Goal: Task Accomplishment & Management: Manage account settings

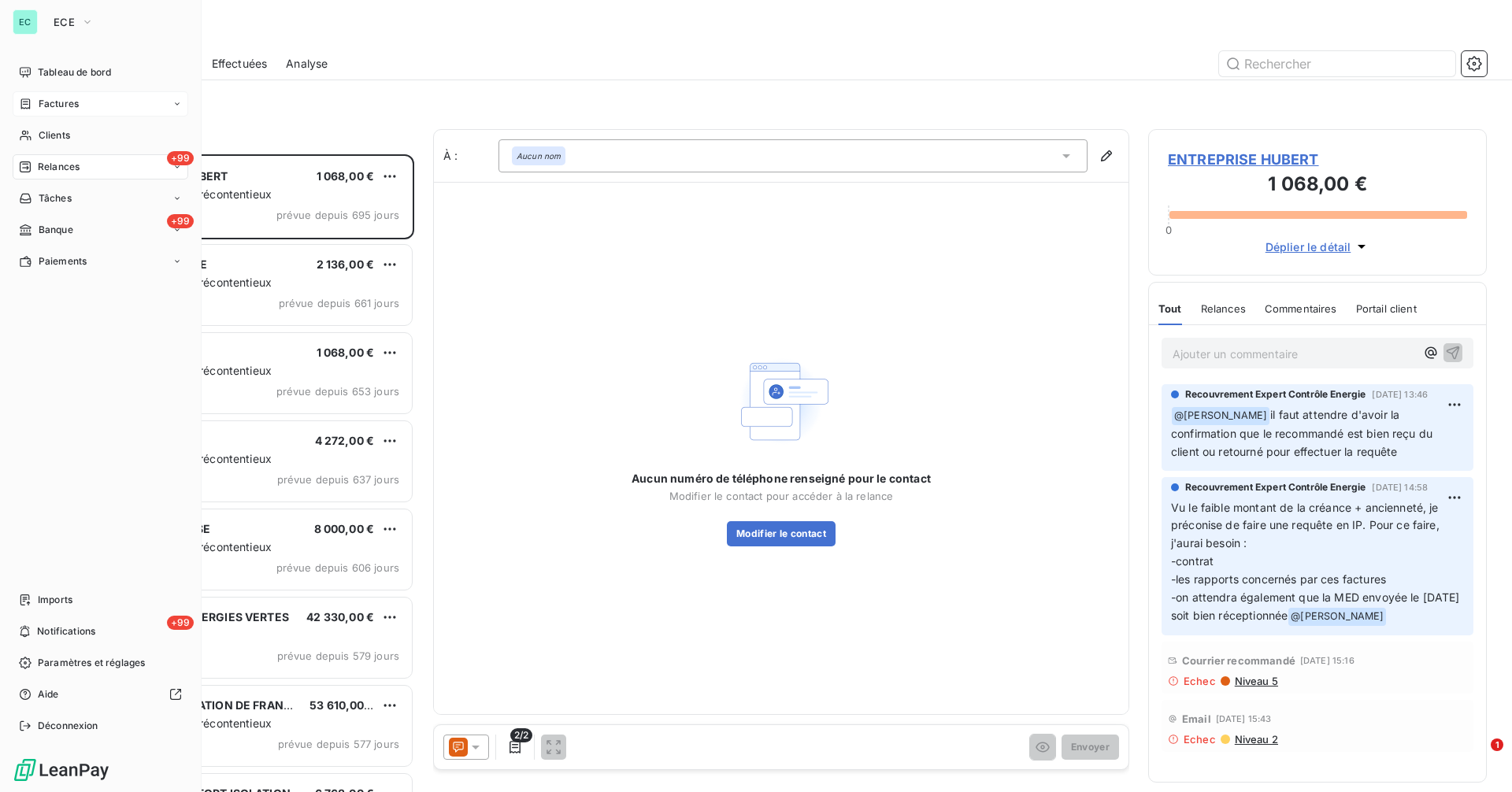
scroll to position [626, 327]
click at [52, 133] on span "Clients" at bounding box center [54, 135] width 31 height 15
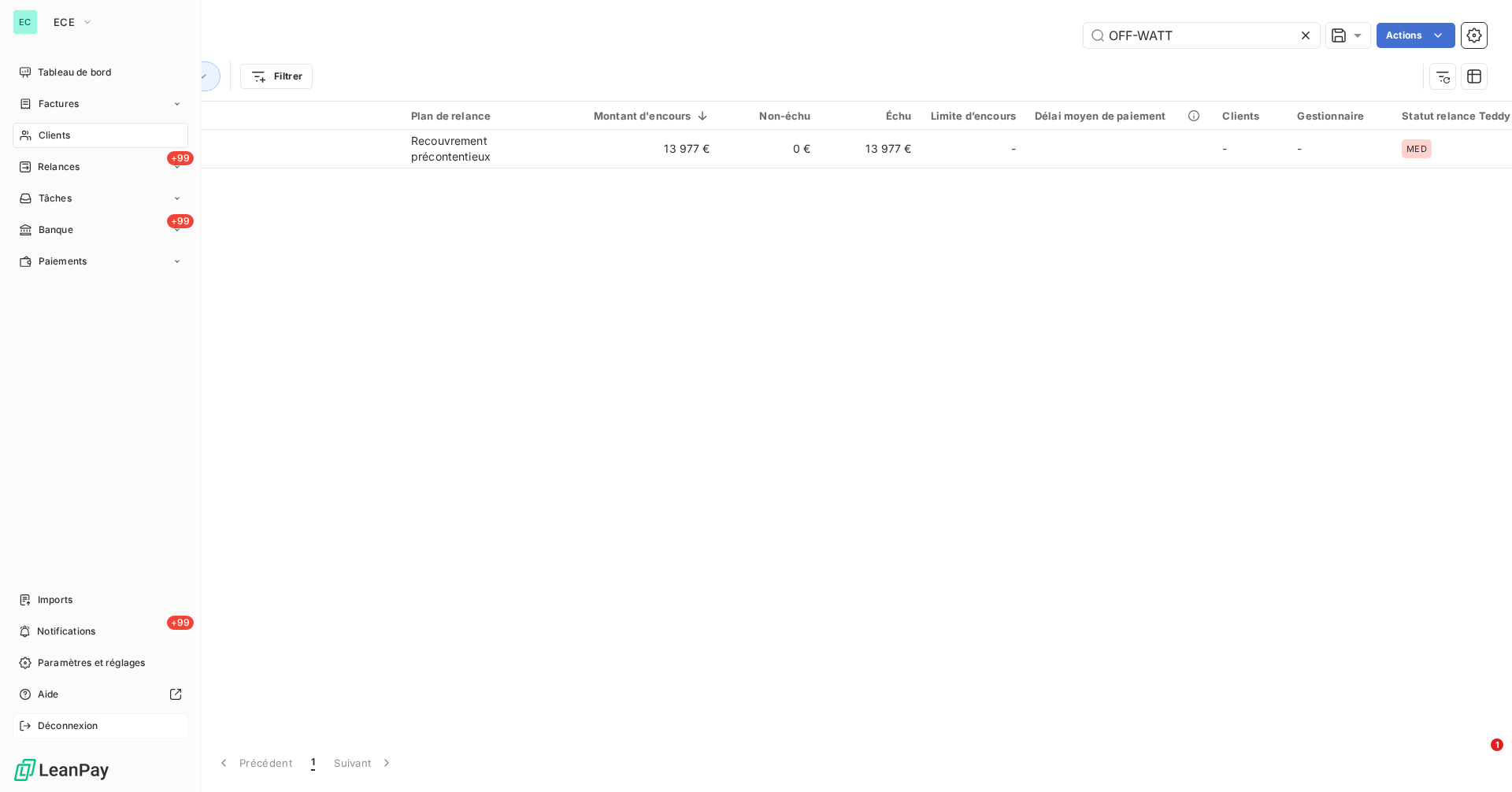
click at [48, 727] on span "Déconnexion" at bounding box center [68, 726] width 60 height 15
